Goal: Book appointment/travel/reservation

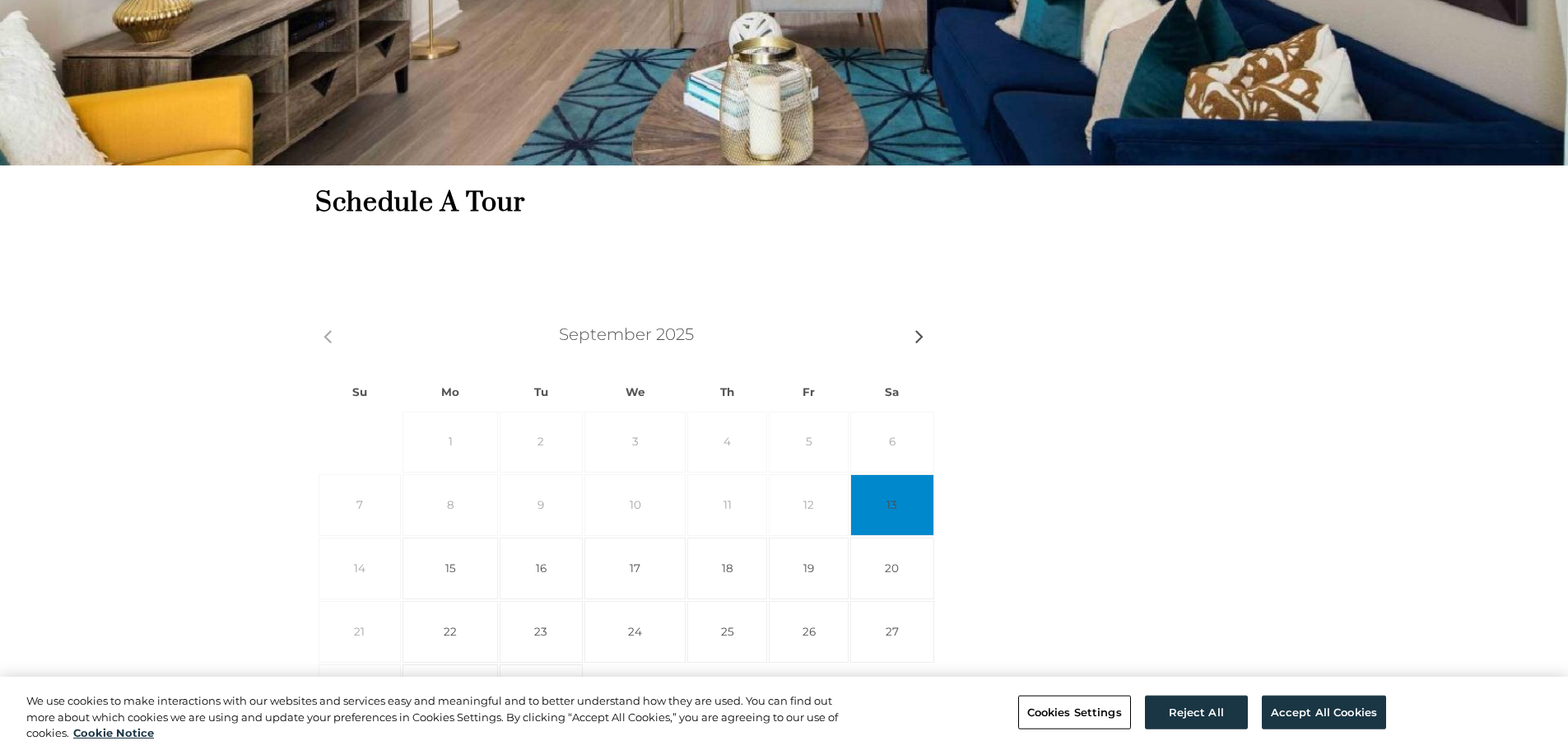
scroll to position [411, 0]
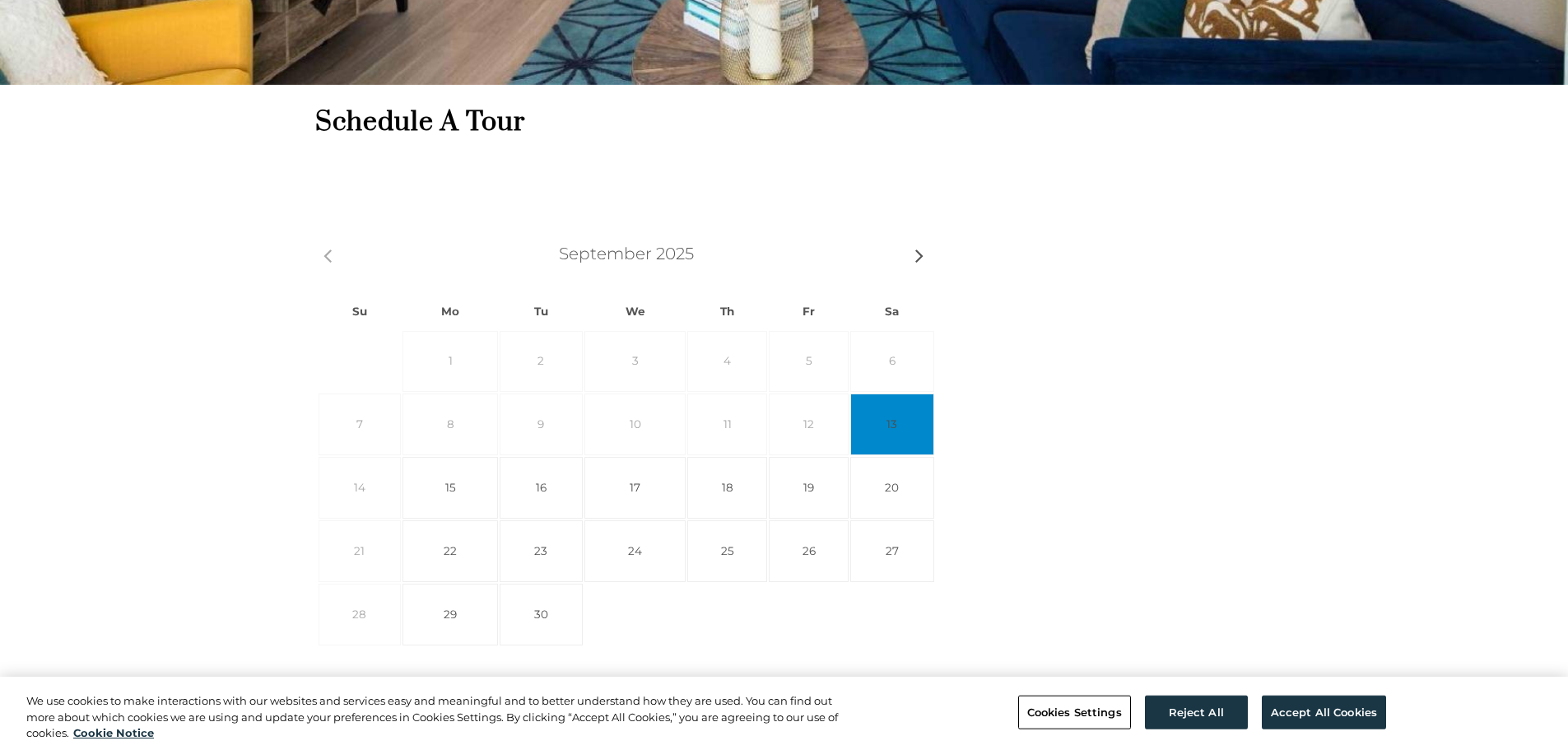
click at [365, 491] on span "14" at bounding box center [360, 488] width 83 height 62
click at [366, 489] on span "14" at bounding box center [360, 488] width 83 height 62
click at [1324, 725] on button "Accept All Cookies" at bounding box center [1323, 712] width 124 height 35
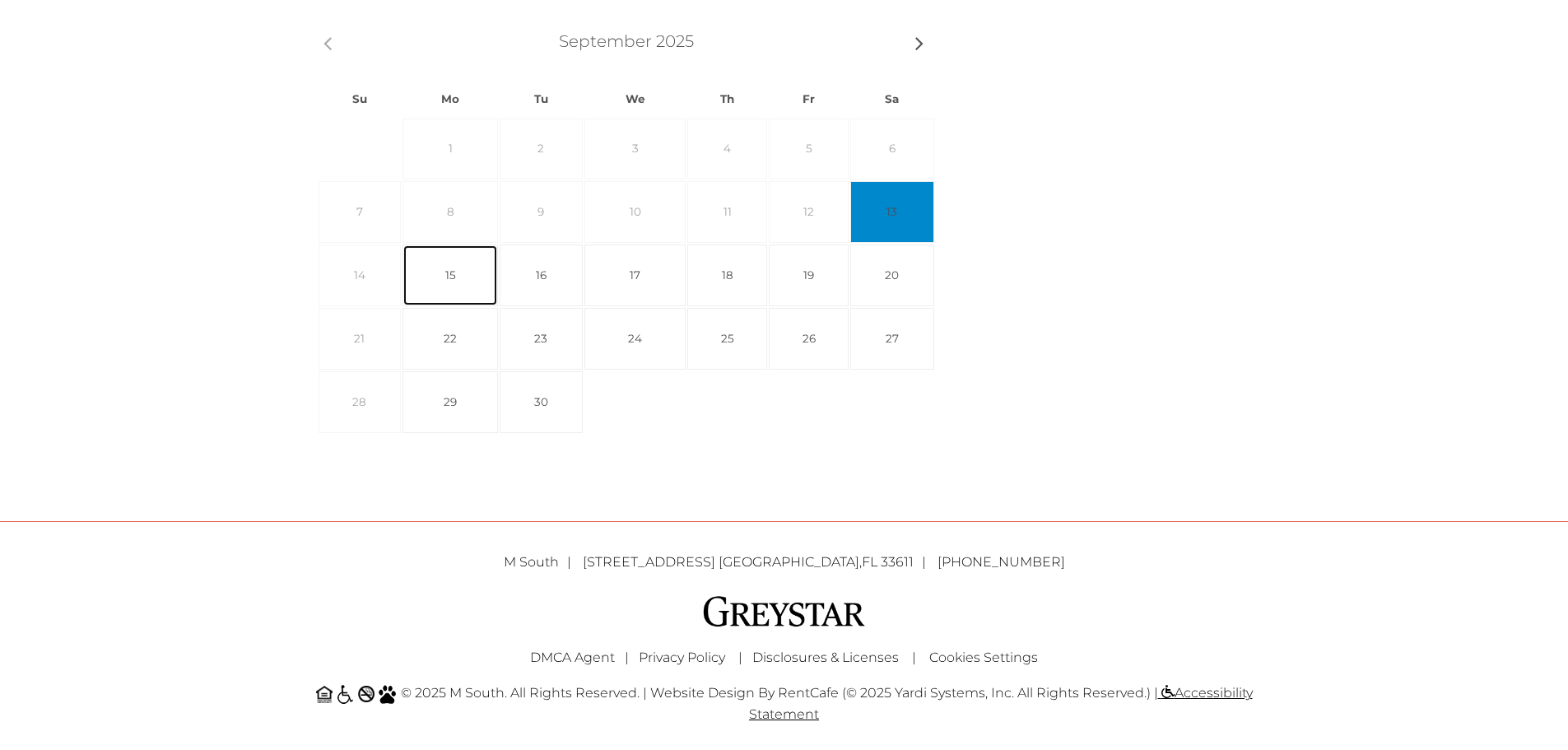
click at [464, 288] on link "15" at bounding box center [450, 275] width 96 height 62
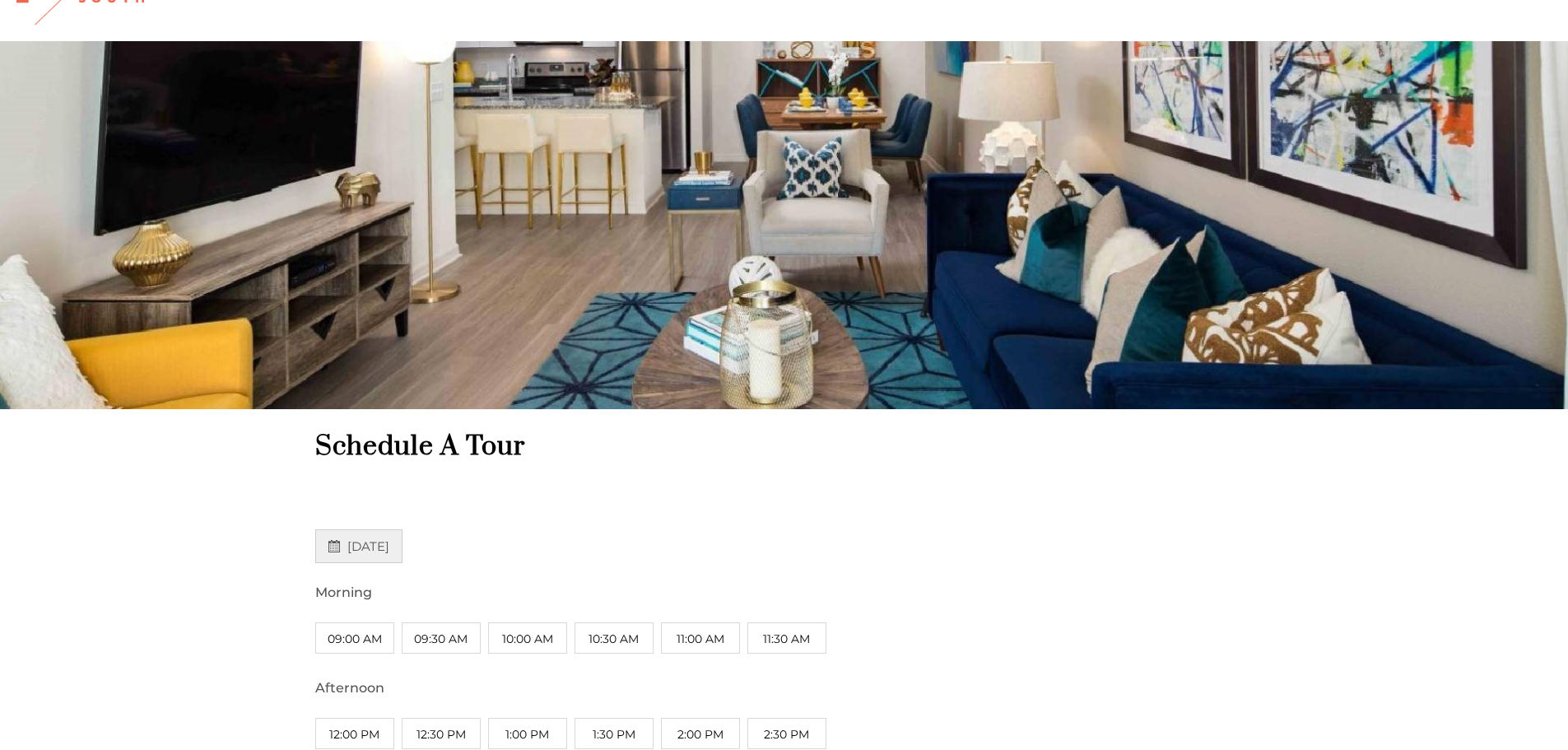
scroll to position [329, 0]
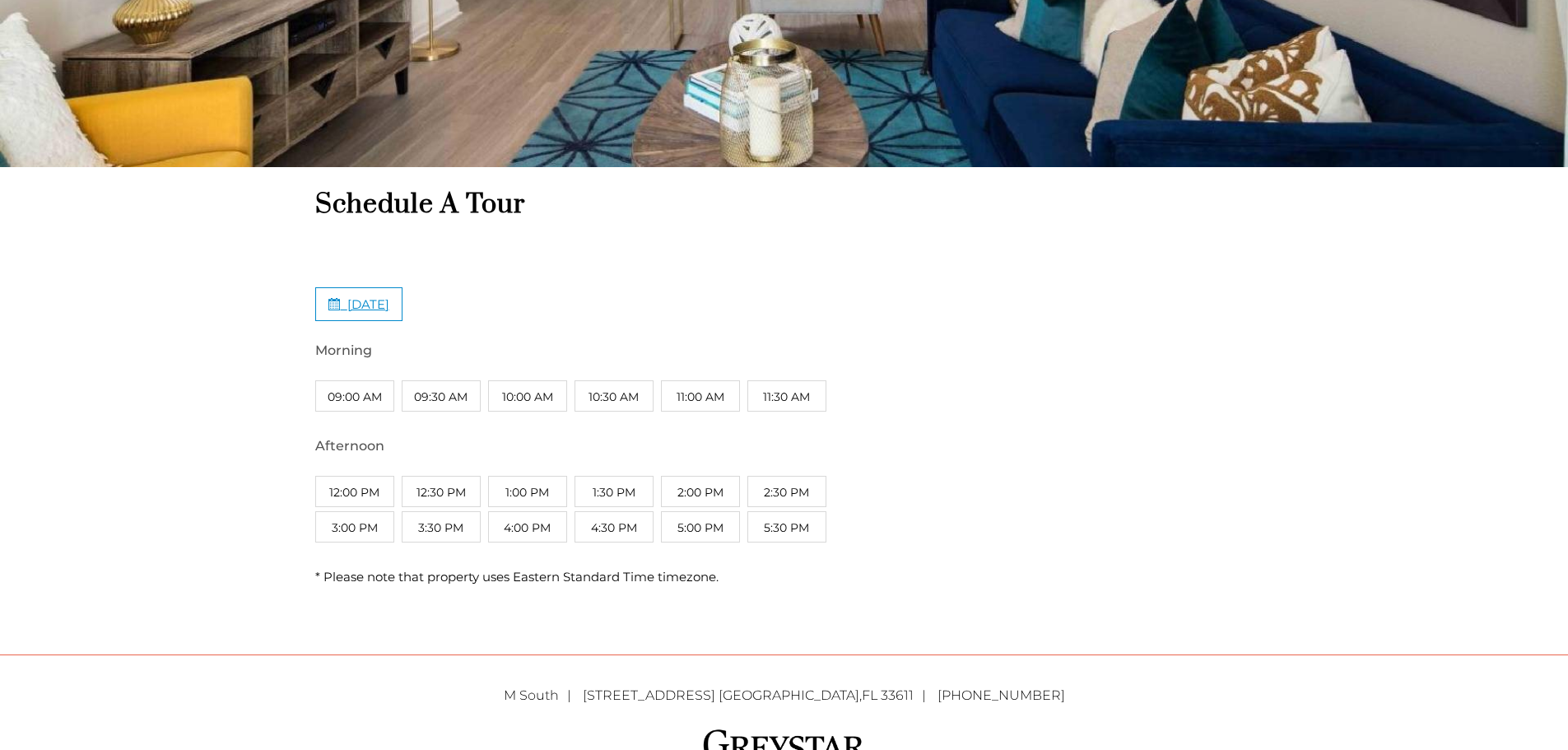
click at [356, 297] on span "[DATE]" at bounding box center [369, 304] width 42 height 15
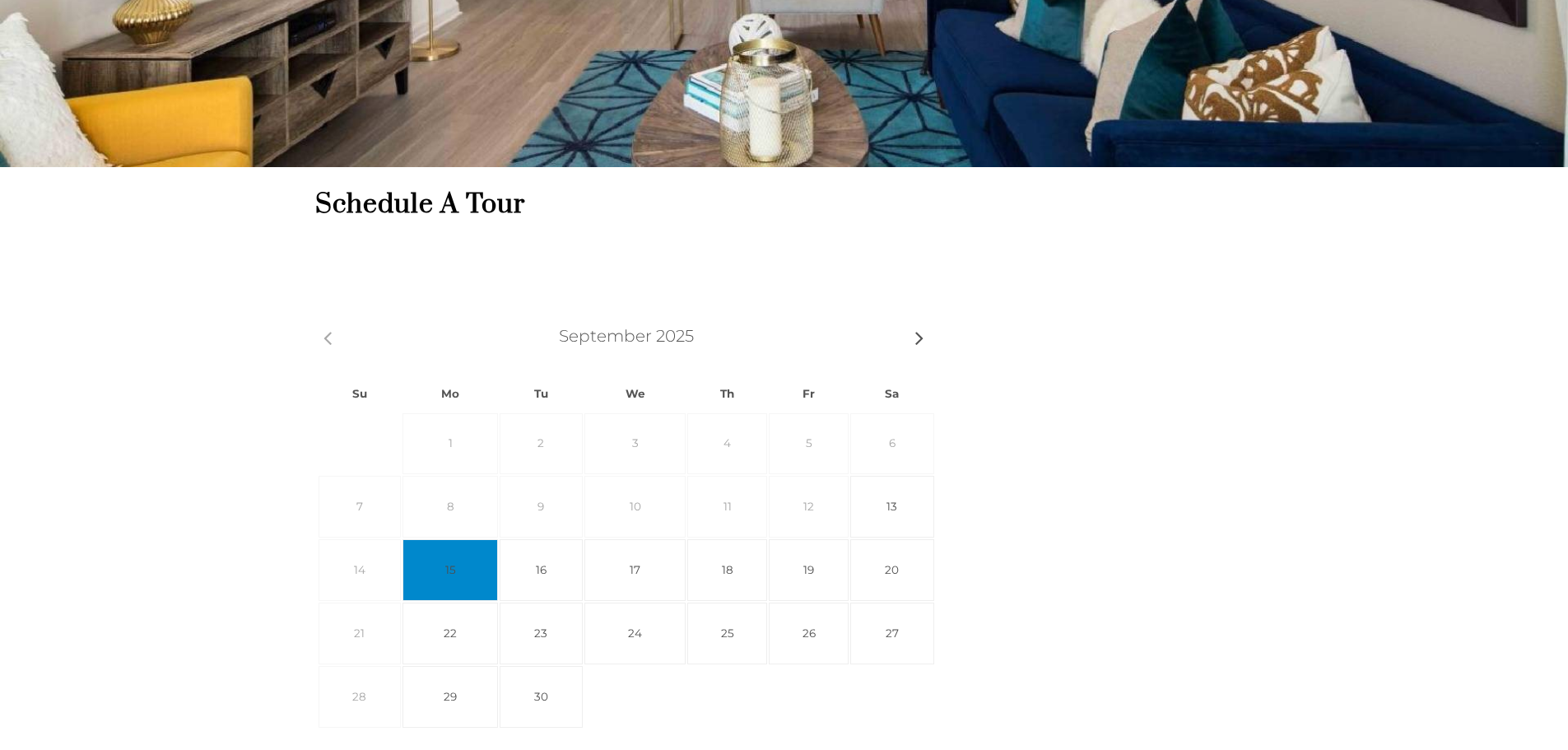
click at [349, 568] on span "14" at bounding box center [360, 570] width 83 height 62
drag, startPoint x: 1229, startPoint y: 438, endPoint x: 1021, endPoint y: 390, distance: 213.5
click at [1229, 438] on div "Prev Next [DATE] Su Mo Tu We Th Fr Sa 1 2 3 4 5 6 7 8 9 10 11 12 13 14 15 16 17…" at bounding box center [797, 538] width 963 height 440
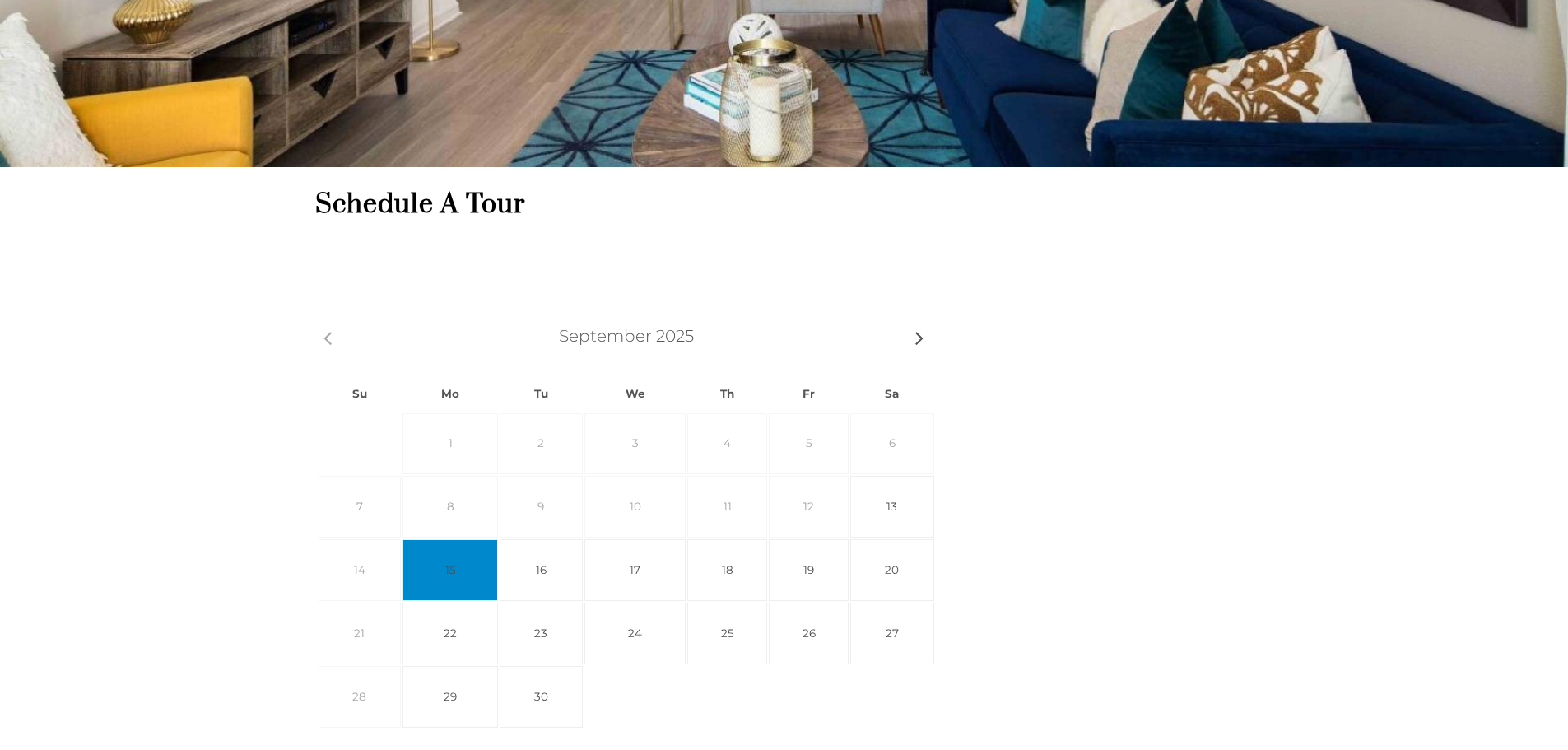
click at [915, 335] on link "Next" at bounding box center [922, 334] width 22 height 22
click at [325, 335] on span "Prev" at bounding box center [330, 334] width 14 height 14
drag, startPoint x: 1149, startPoint y: 381, endPoint x: 916, endPoint y: 365, distance: 233.5
click at [1147, 381] on div "Prev Next [DATE] Su Mo Tu We Th Fr Sa 1 2 3 4 5 6 7 8 9 10 11 12 13 14 15 16 17…" at bounding box center [797, 538] width 963 height 440
click at [544, 576] on link "16" at bounding box center [542, 570] width 83 height 62
